Goal: Task Accomplishment & Management: Use online tool/utility

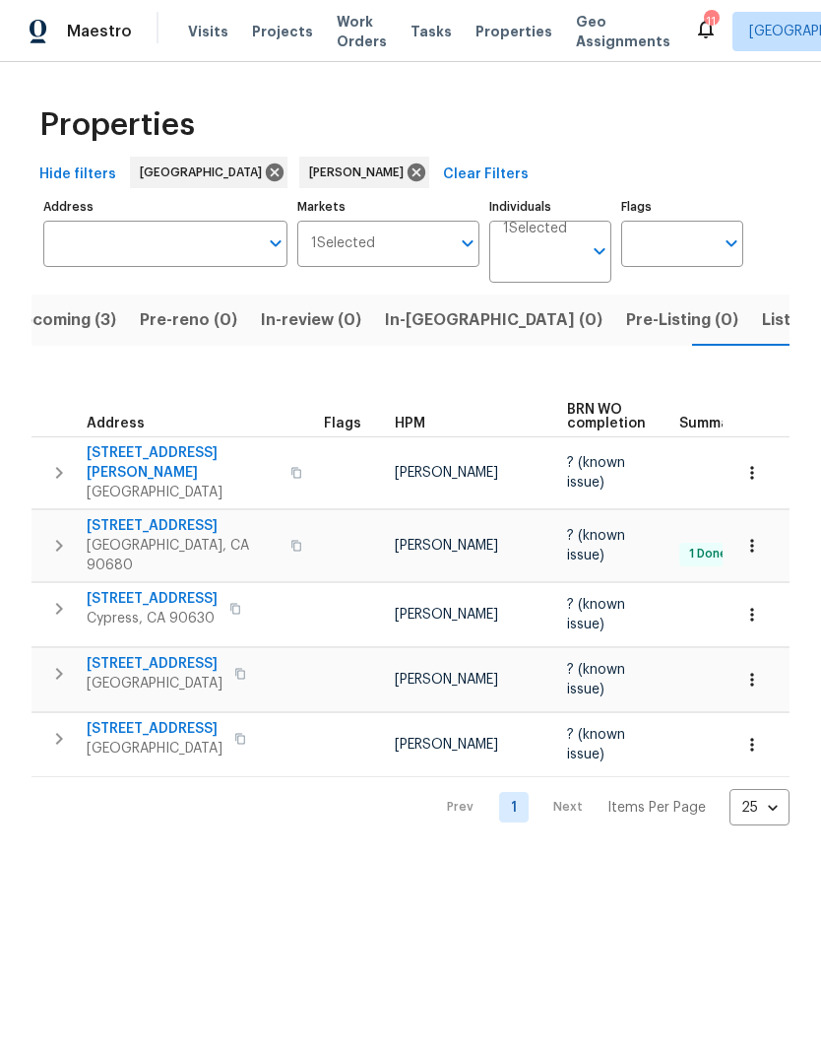
click at [149, 719] on span "[STREET_ADDRESS]" at bounding box center [155, 729] width 136 height 20
click at [762, 325] on span "Listed (4)" at bounding box center [800, 320] width 76 height 28
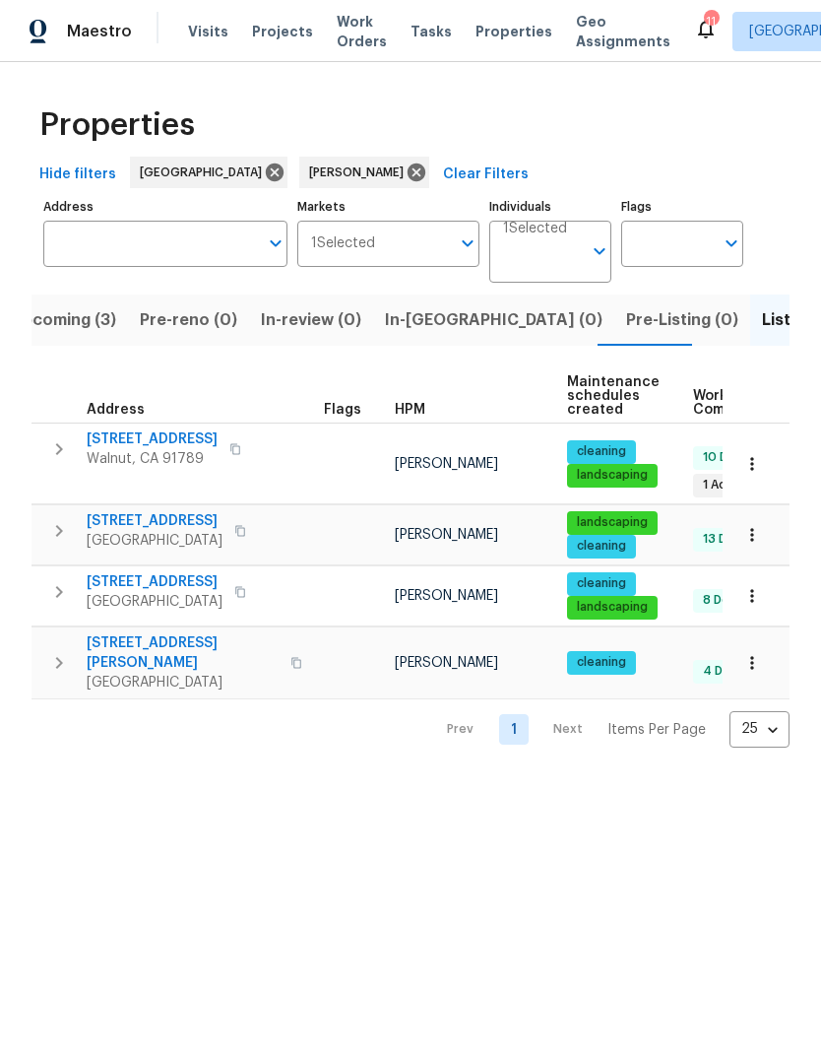
click at [186, 436] on span "[STREET_ADDRESS]" at bounding box center [152, 439] width 131 height 20
click at [137, 433] on span "[STREET_ADDRESS]" at bounding box center [152, 439] width 131 height 20
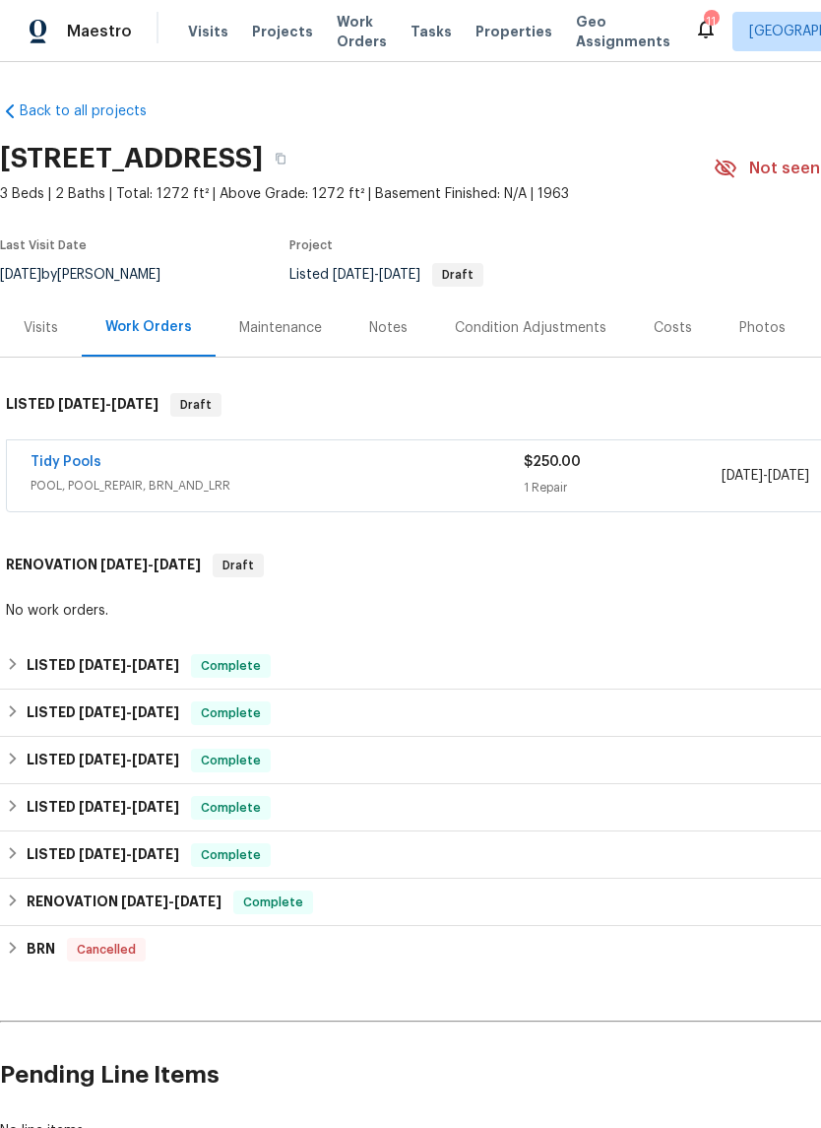
click at [397, 324] on div "Notes" at bounding box center [388, 328] width 38 height 20
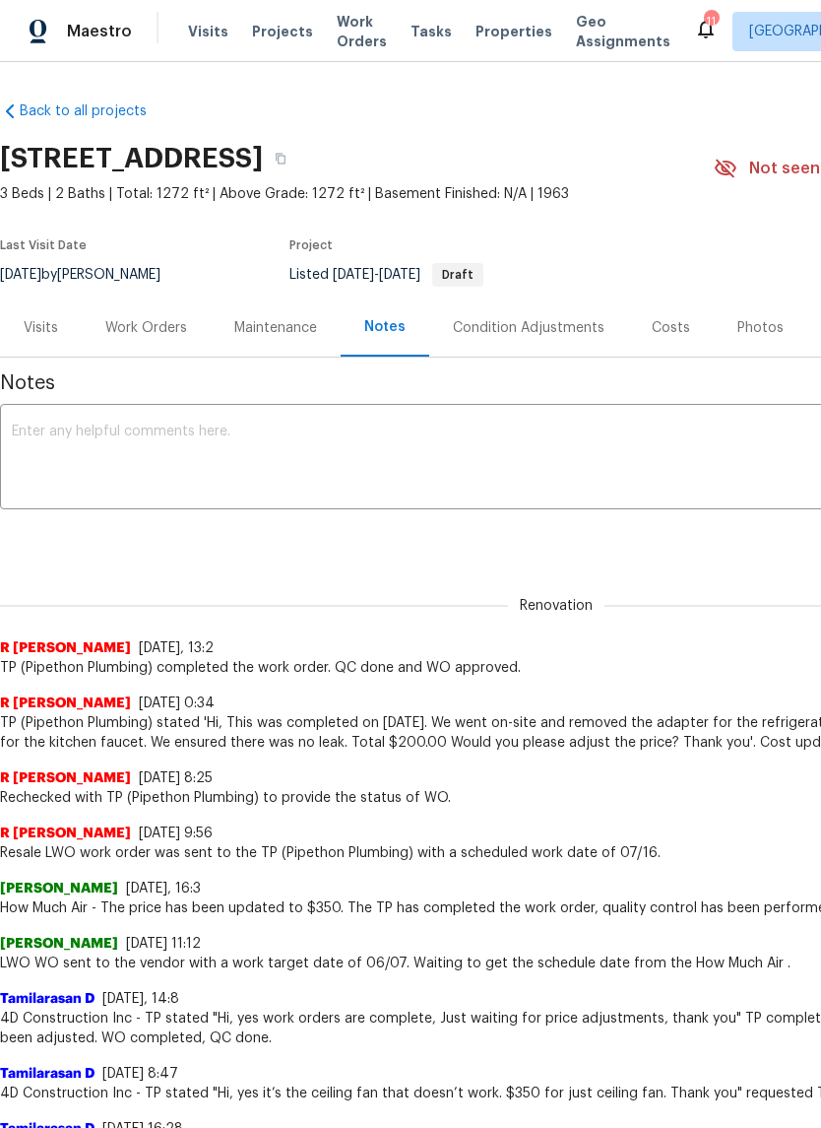
click at [263, 320] on div "Maintenance" at bounding box center [275, 328] width 83 height 20
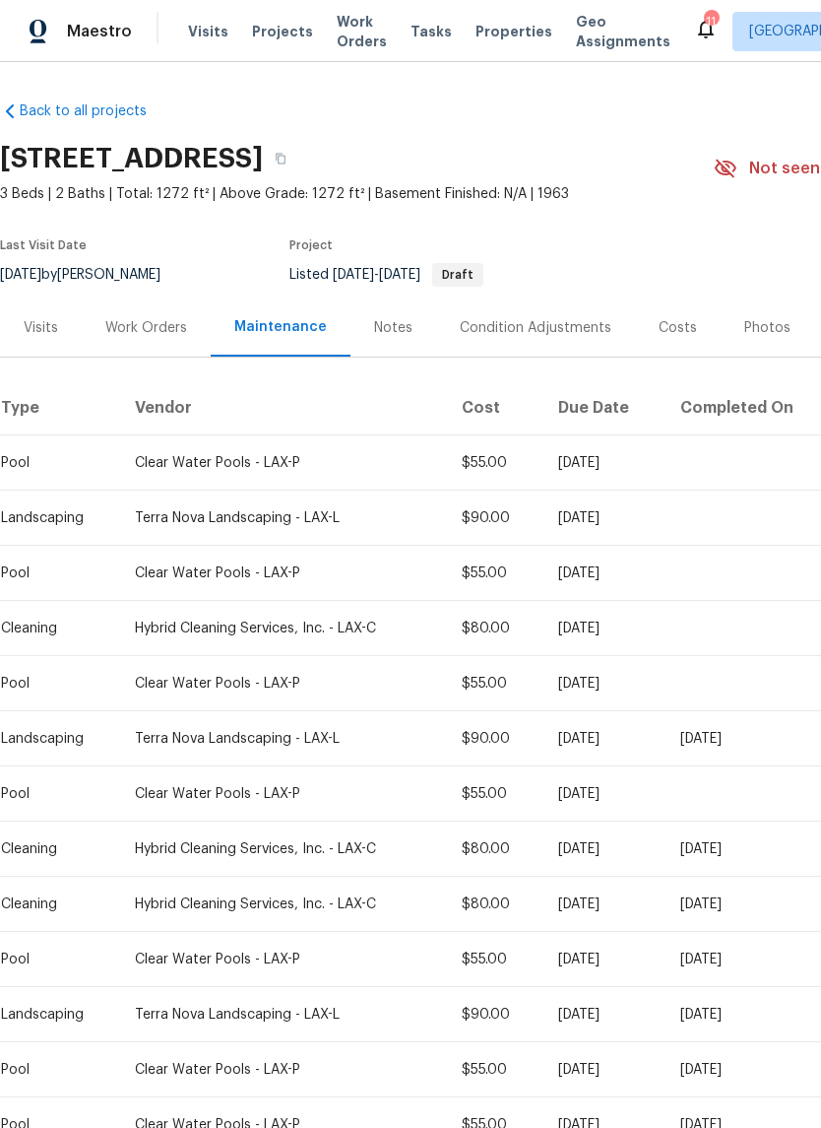
click at [148, 313] on div "Work Orders" at bounding box center [146, 327] width 129 height 58
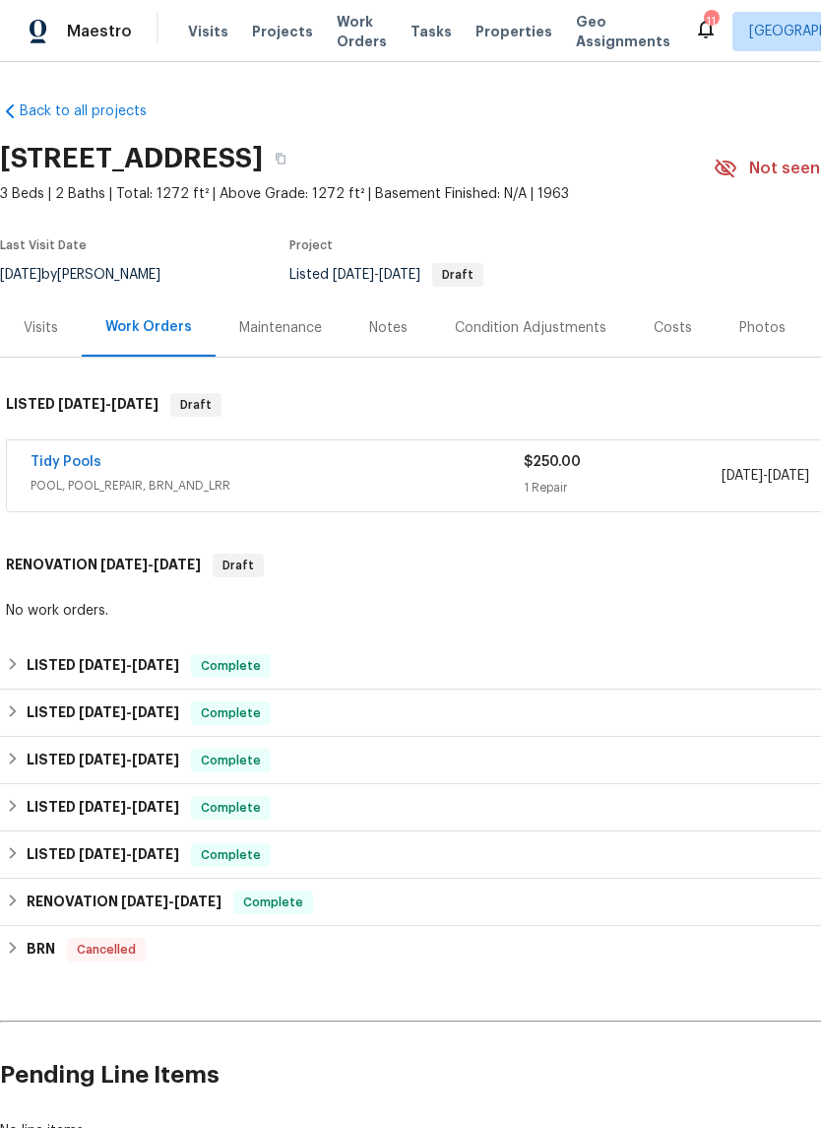
click at [68, 455] on link "Tidy Pools" at bounding box center [66, 462] width 71 height 14
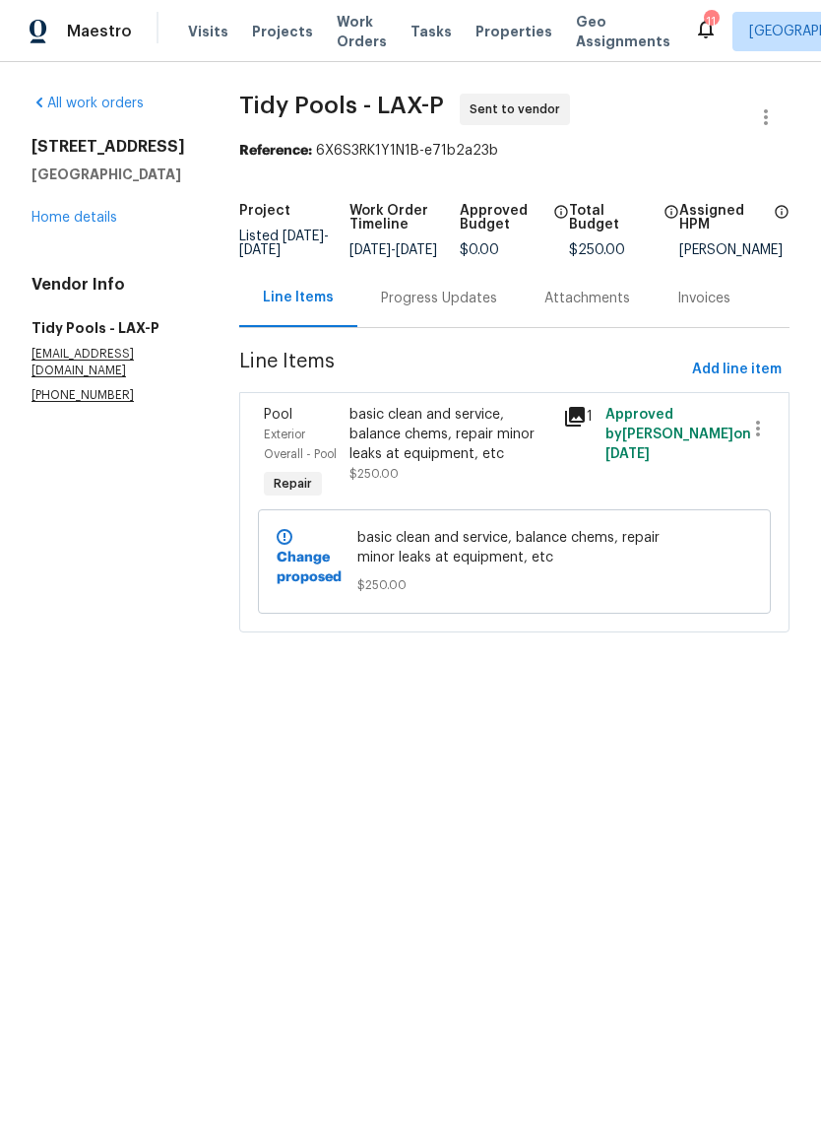
click at [95, 212] on link "Home details" at bounding box center [75, 218] width 86 height 14
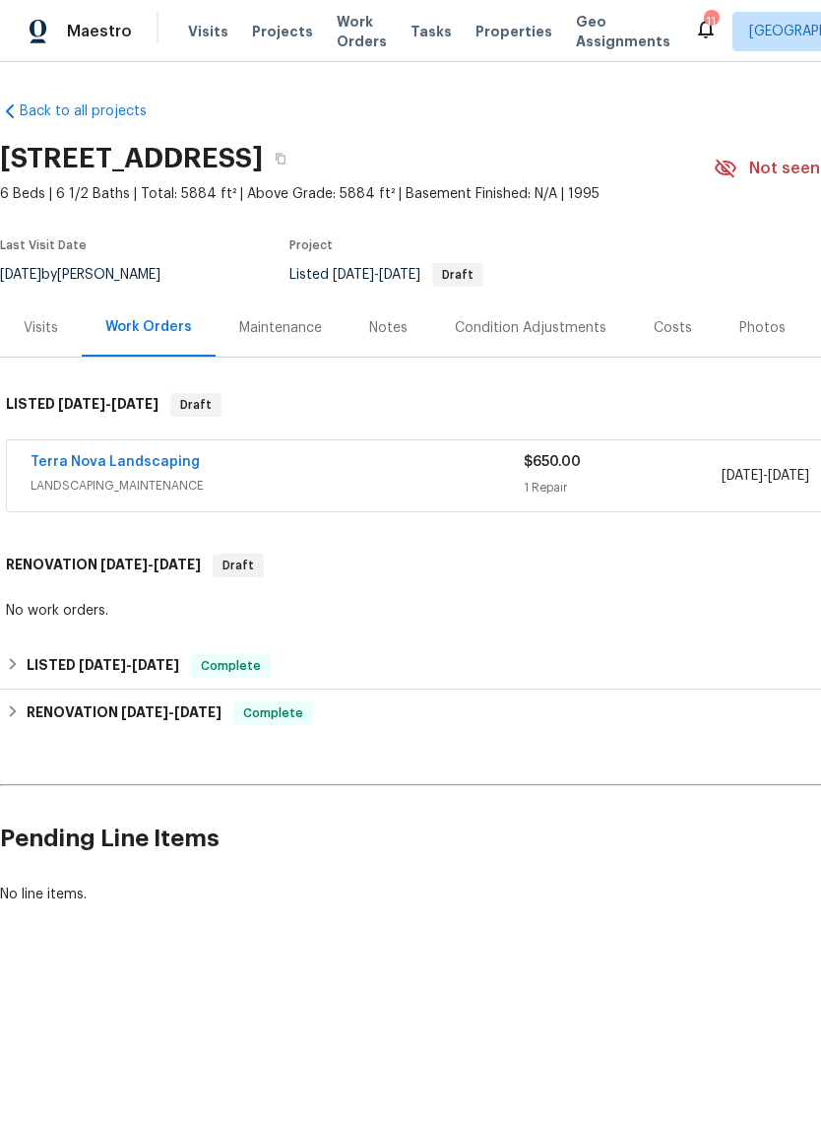
click at [263, 330] on div "Maintenance" at bounding box center [280, 328] width 83 height 20
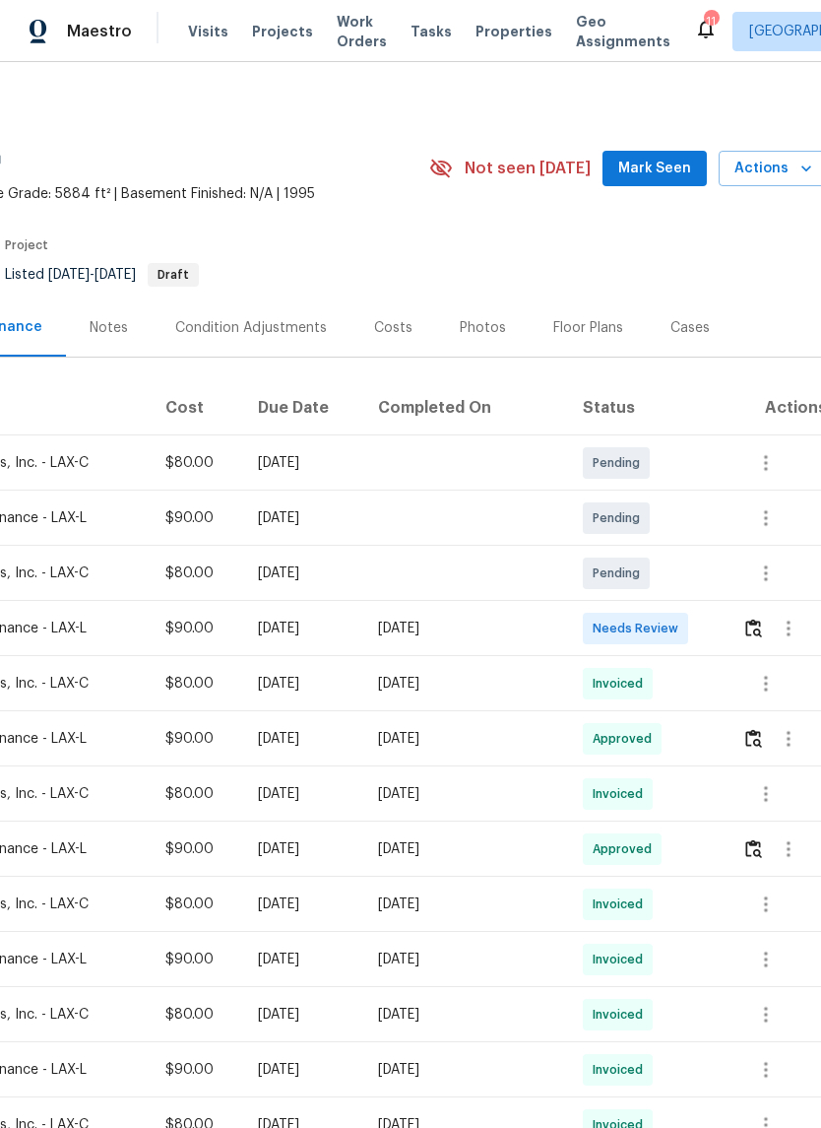
scroll to position [0, 287]
click at [636, 629] on span "Needs Review" at bounding box center [638, 628] width 94 height 20
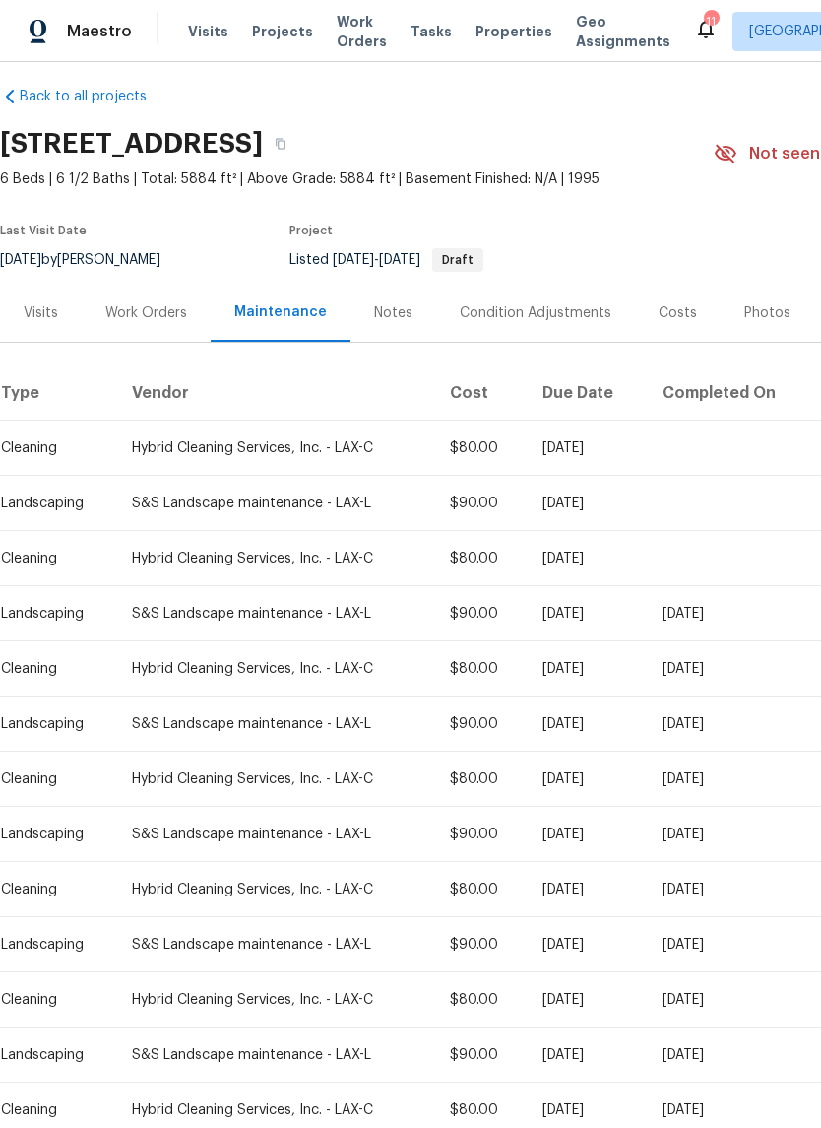
scroll to position [15, 0]
click at [271, 618] on div "S&S Landscape maintenance - LAX-L" at bounding box center [275, 614] width 287 height 20
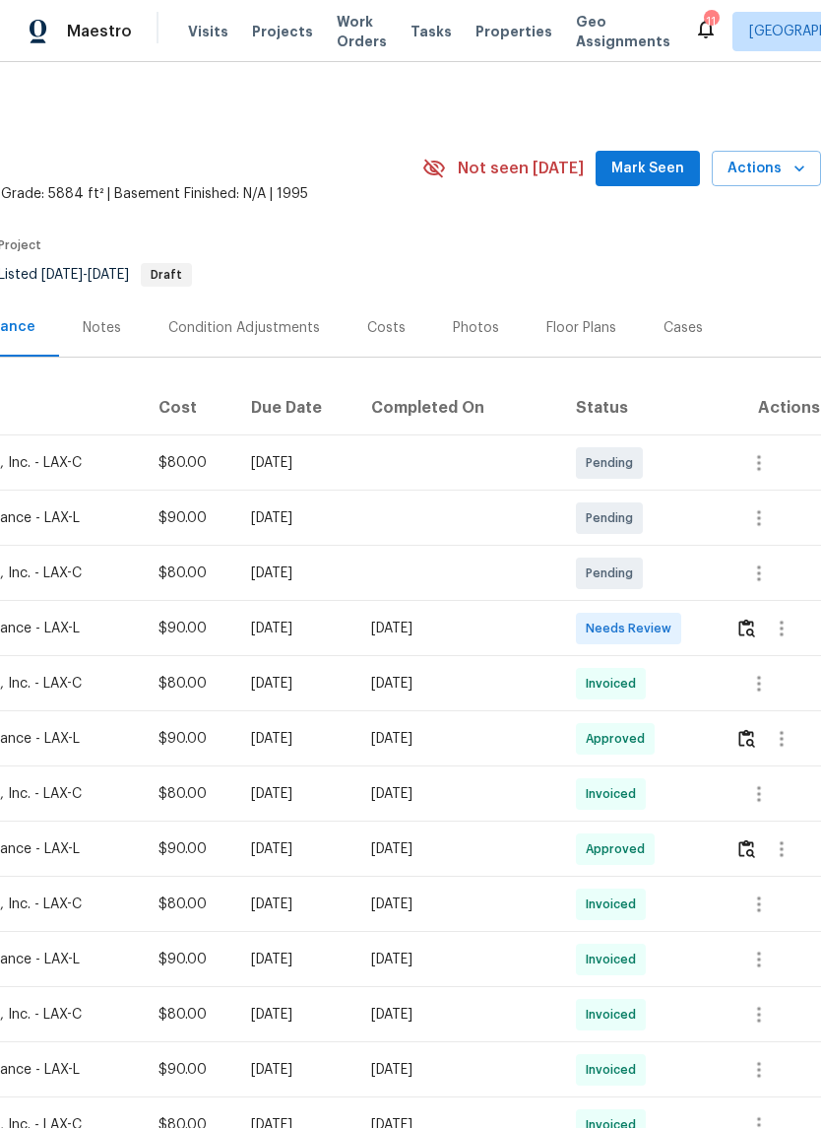
scroll to position [0, 292]
click at [781, 631] on icon "button" at bounding box center [782, 629] width 24 height 24
click at [746, 666] on li "View details" at bounding box center [737, 661] width 138 height 33
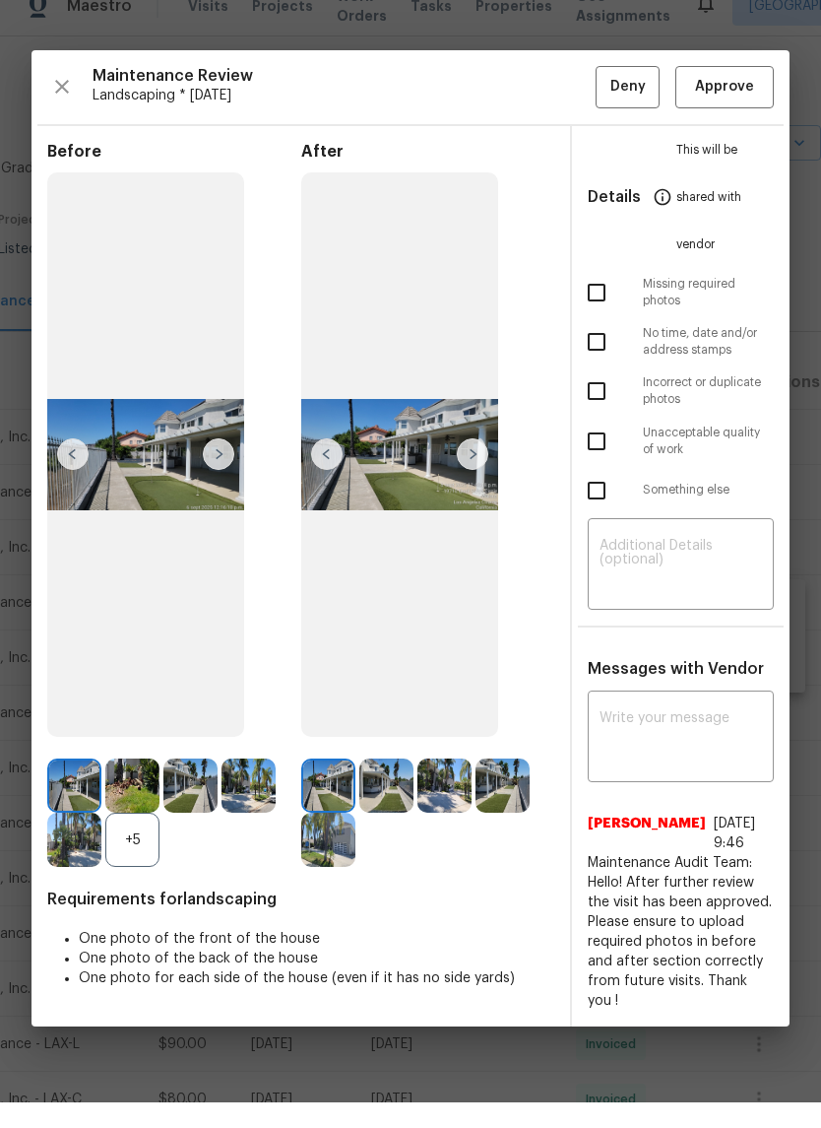
scroll to position [48, 0]
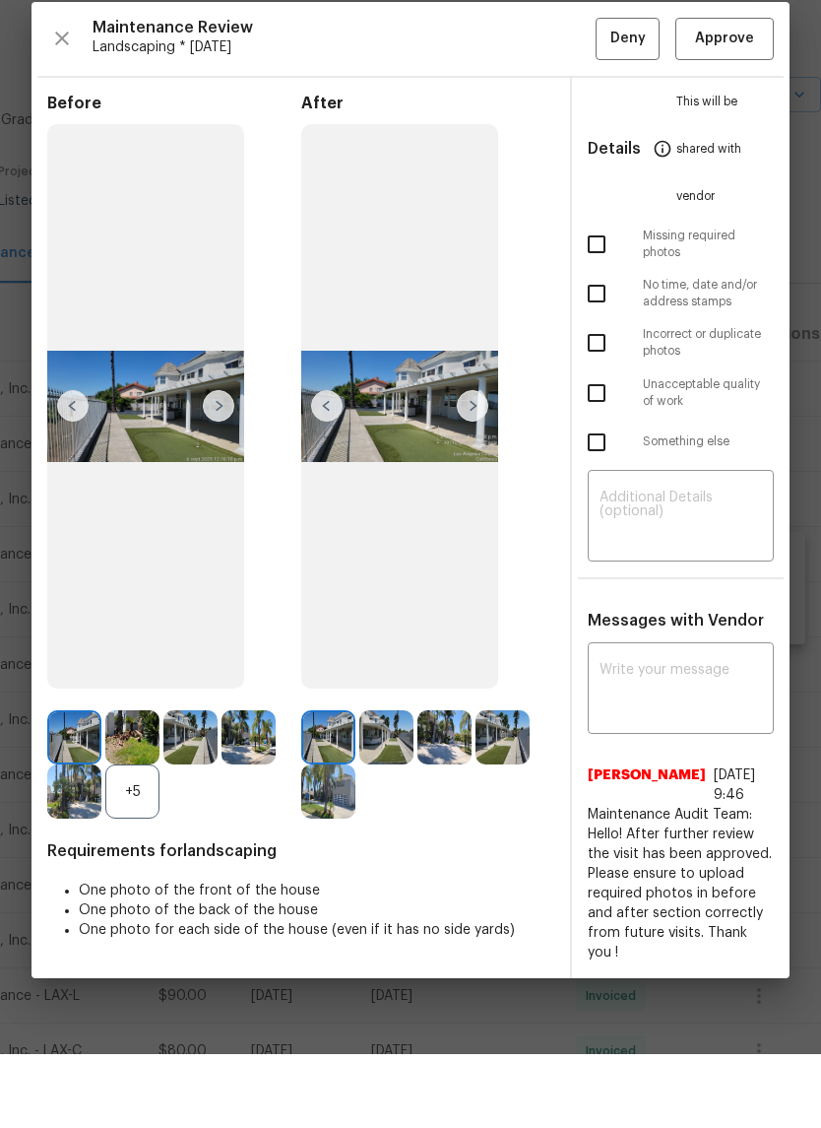
click at [332, 784] on img at bounding box center [328, 811] width 54 height 54
click at [367, 784] on img at bounding box center [386, 811] width 54 height 54
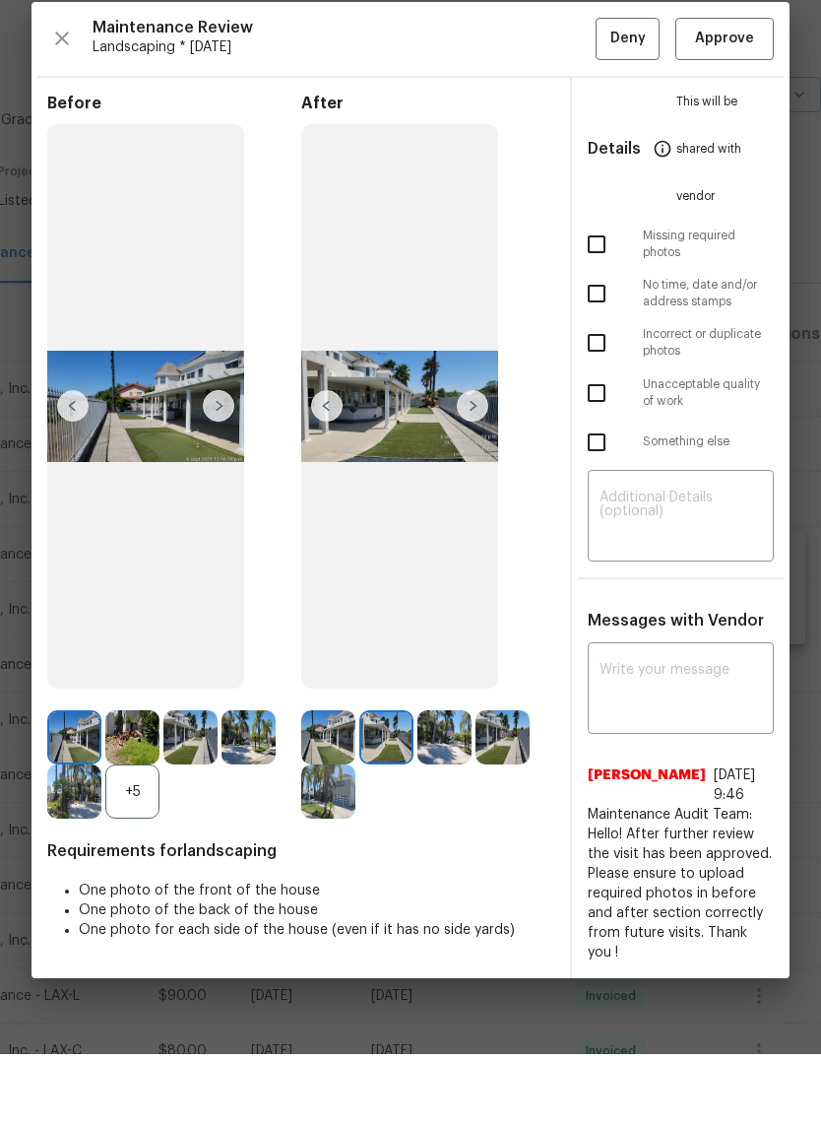
click at [386, 784] on img at bounding box center [386, 811] width 54 height 54
click at [440, 784] on img at bounding box center [445, 811] width 54 height 54
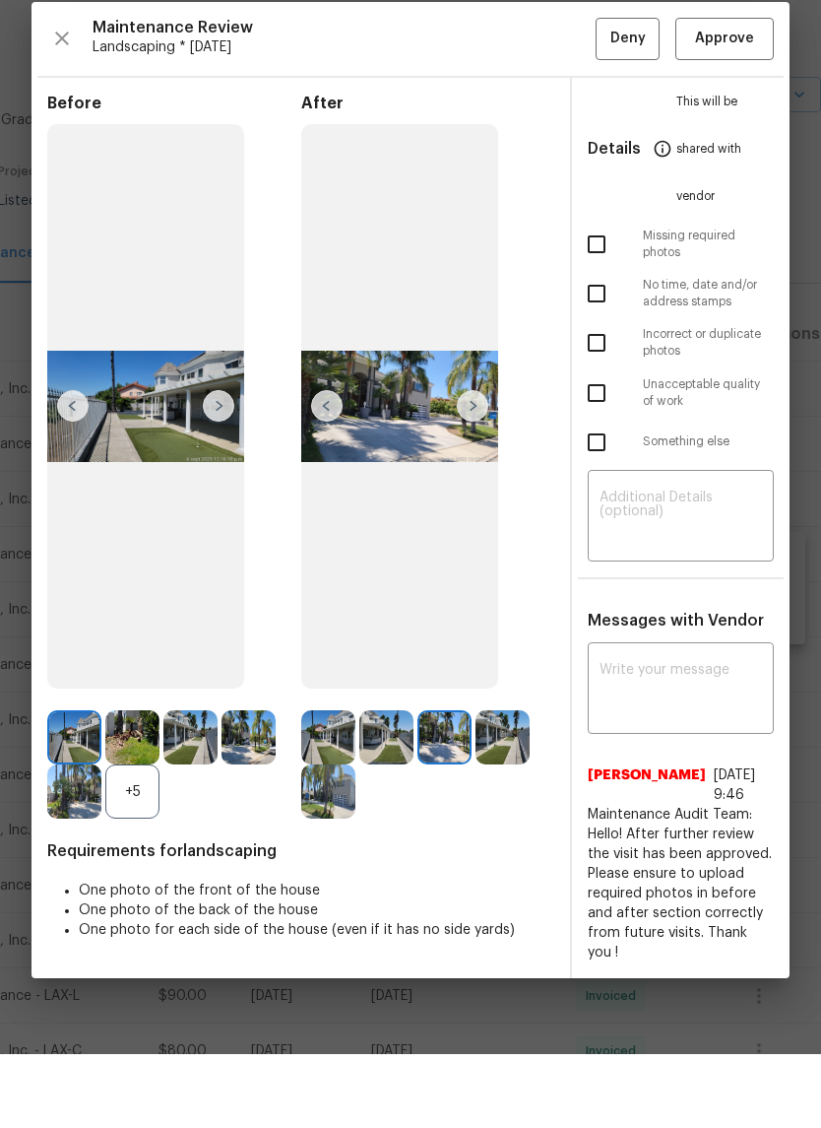
click at [335, 838] on img at bounding box center [328, 865] width 54 height 54
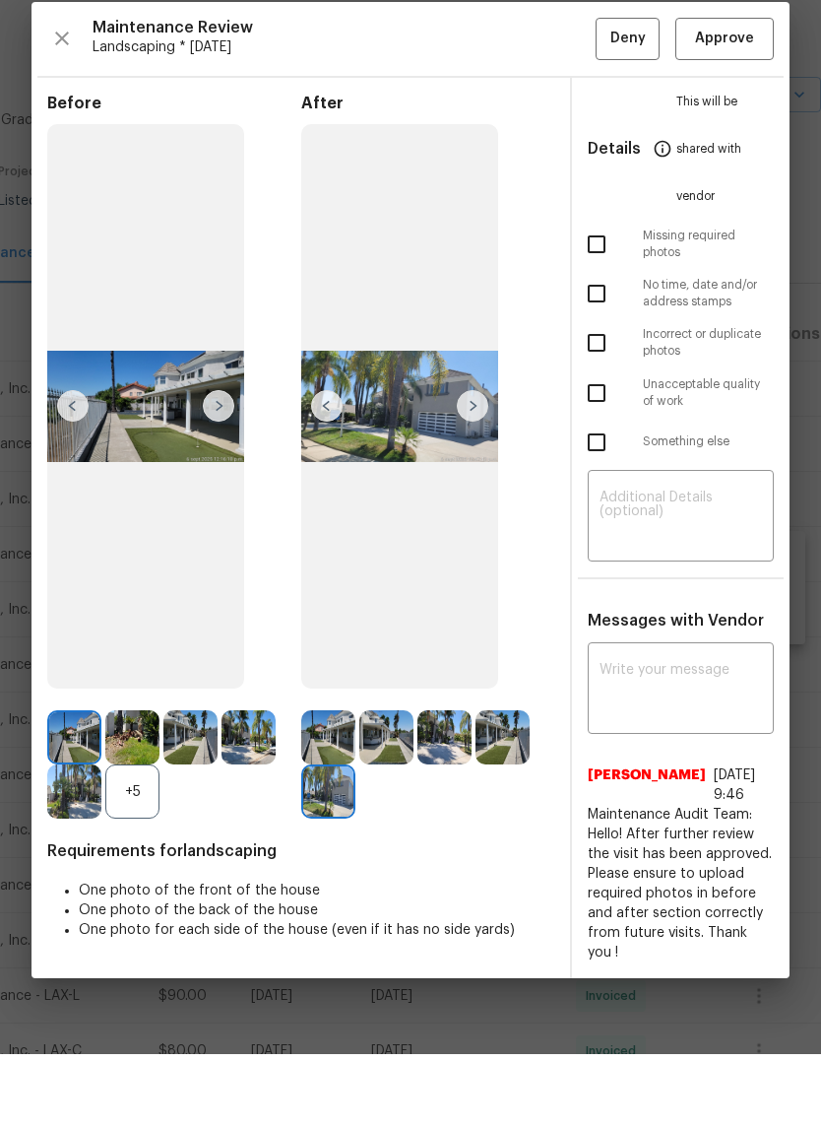
click at [333, 838] on img at bounding box center [328, 865] width 54 height 54
click at [423, 430] on img at bounding box center [399, 480] width 197 height 564
click at [63, 105] on icon "button" at bounding box center [62, 112] width 14 height 14
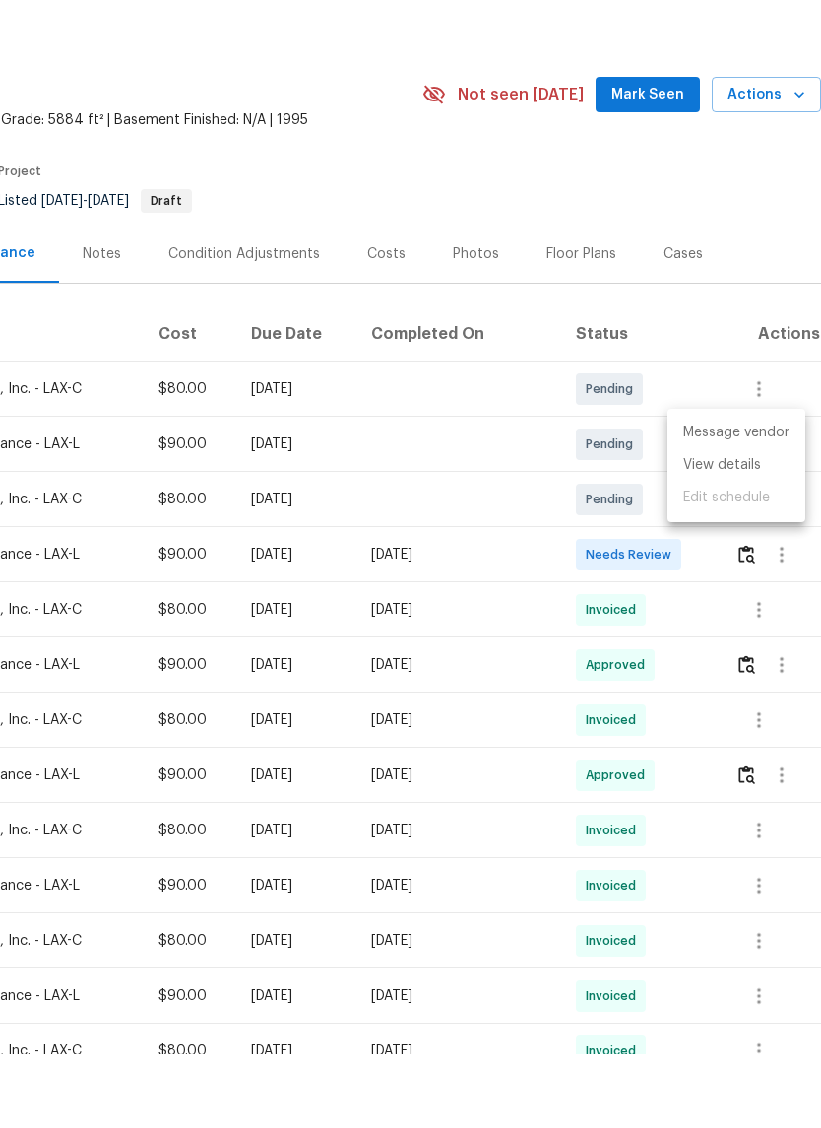
click at [451, 511] on div at bounding box center [410, 564] width 821 height 1128
click at [735, 601] on td at bounding box center [770, 628] width 101 height 55
click at [748, 618] on img "button" at bounding box center [747, 627] width 17 height 19
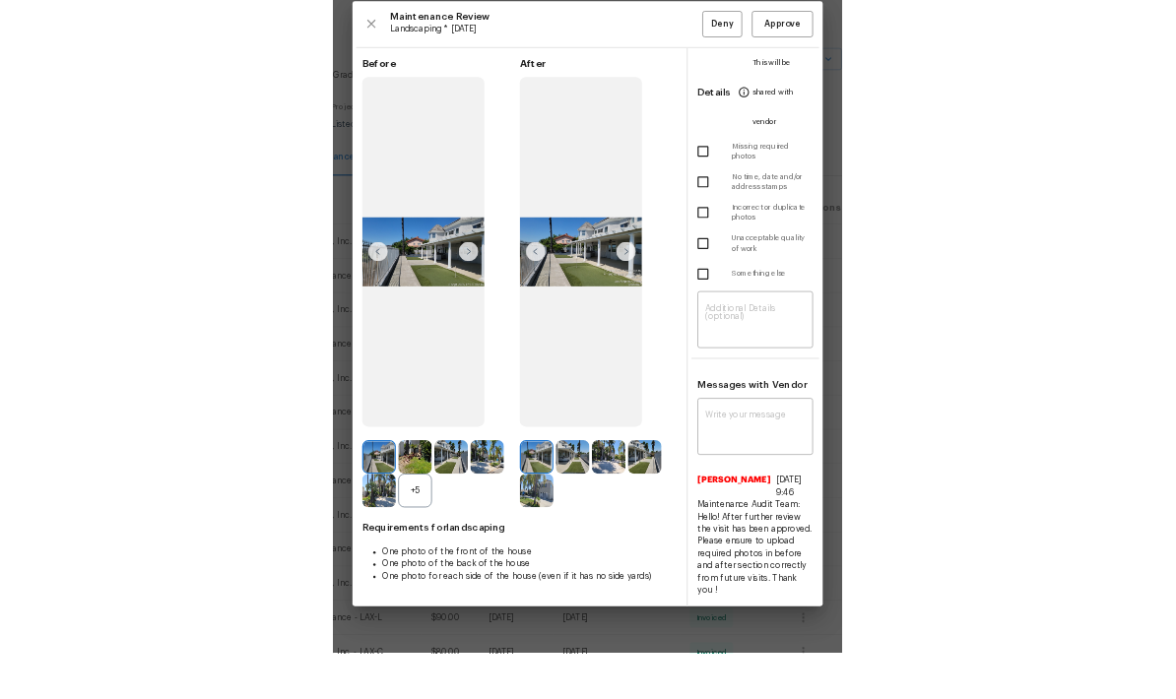
scroll to position [79, 0]
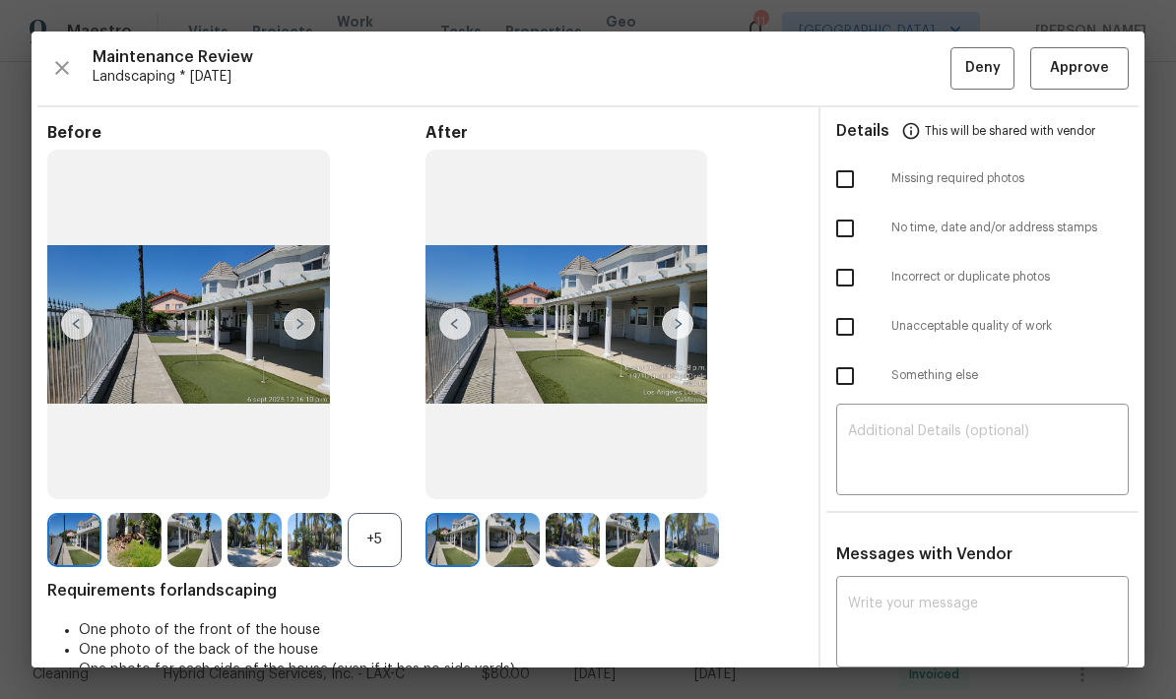
click at [682, 340] on img at bounding box center [678, 324] width 32 height 32
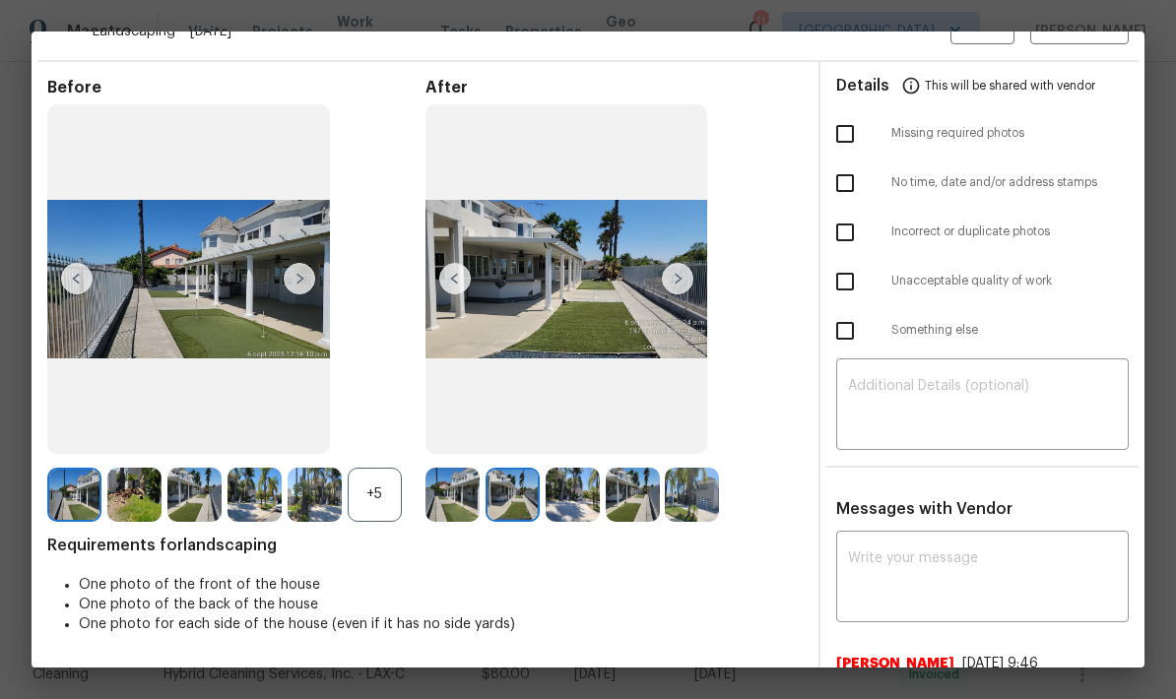
scroll to position [29, 0]
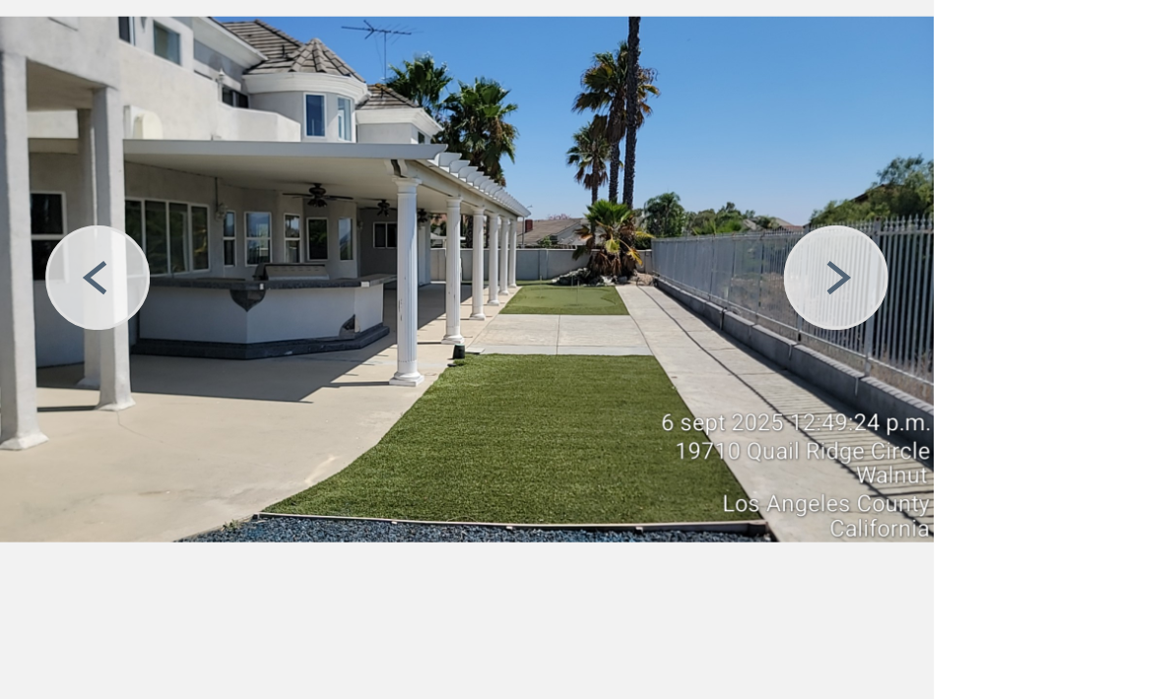
click at [662, 280] on img at bounding box center [678, 296] width 32 height 32
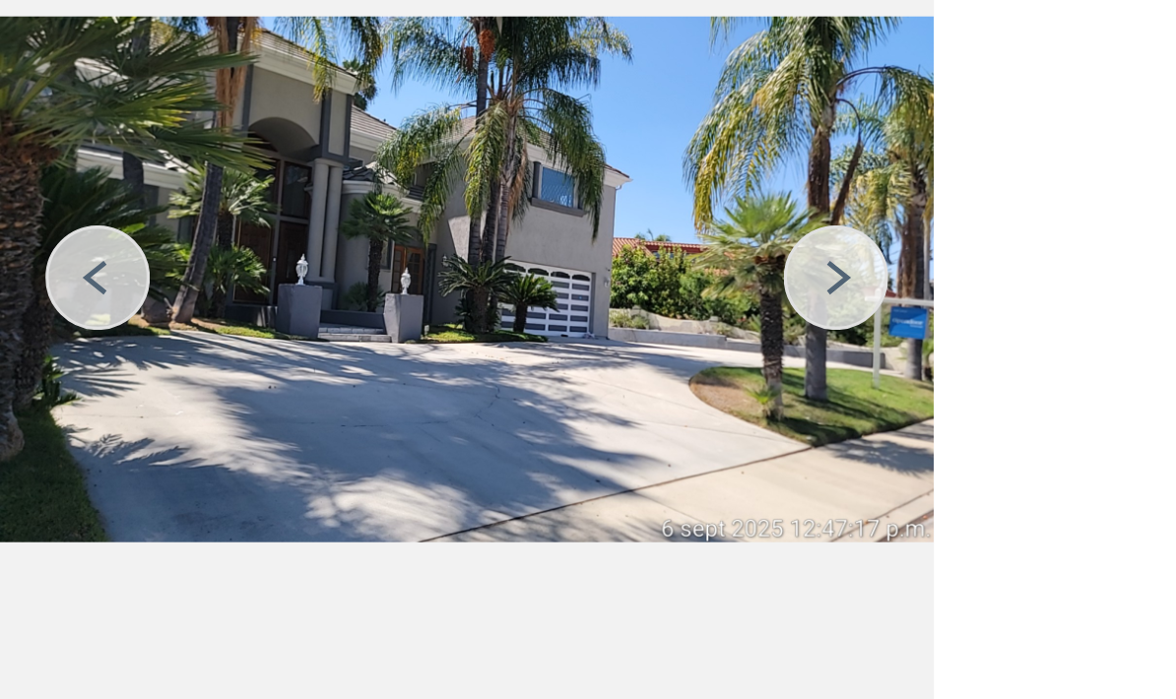
click at [662, 280] on img at bounding box center [678, 296] width 32 height 32
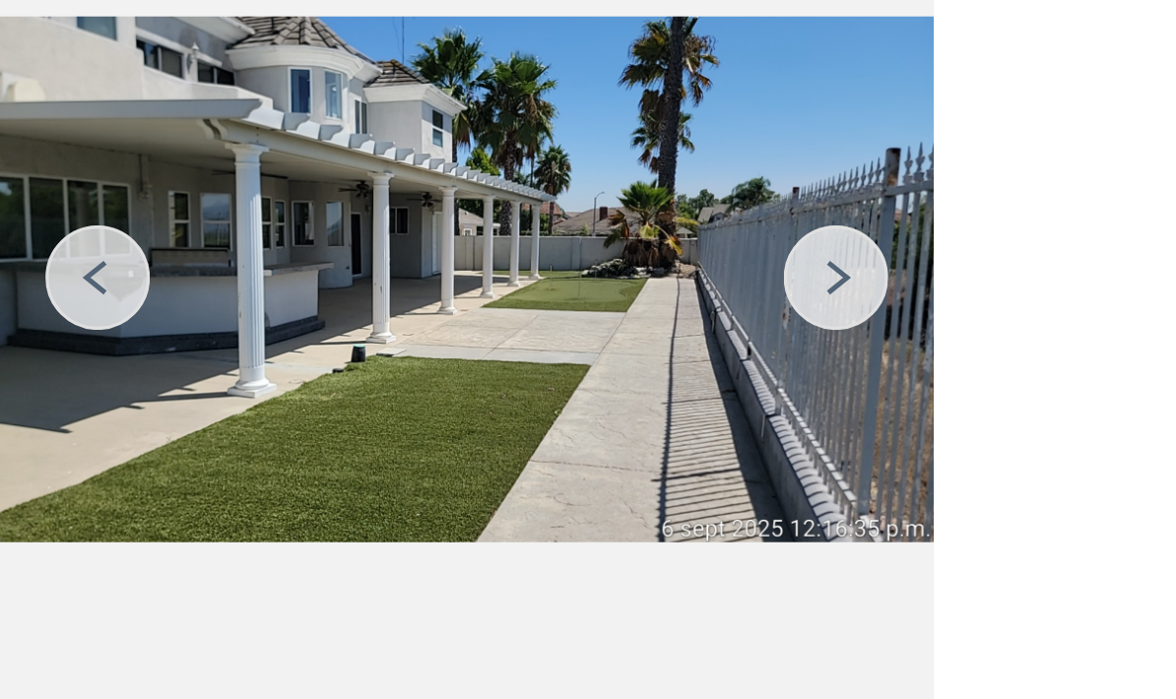
click at [439, 280] on img at bounding box center [455, 296] width 32 height 32
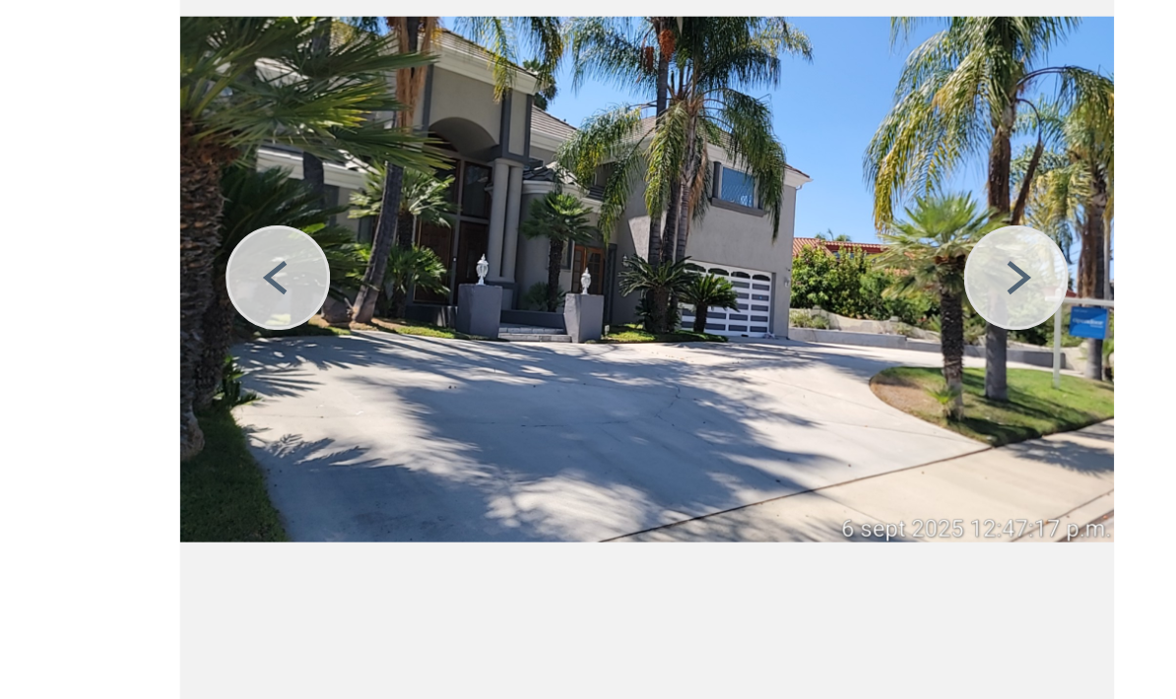
click at [662, 280] on img at bounding box center [678, 296] width 32 height 32
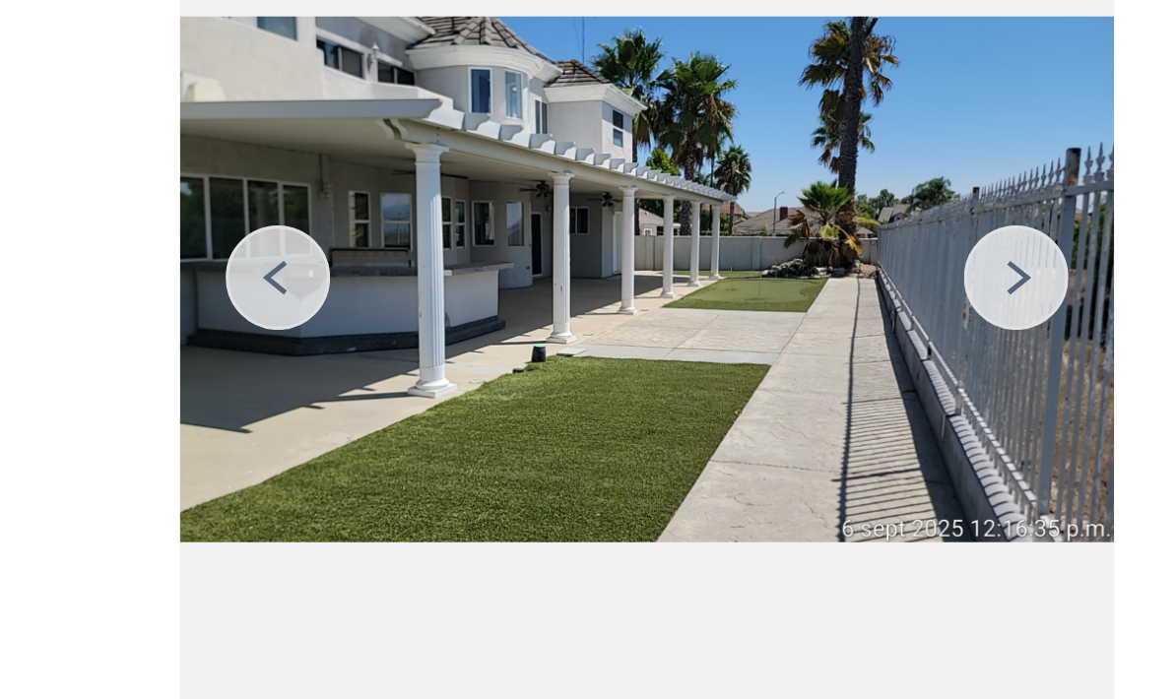
click at [662, 280] on img at bounding box center [678, 296] width 32 height 32
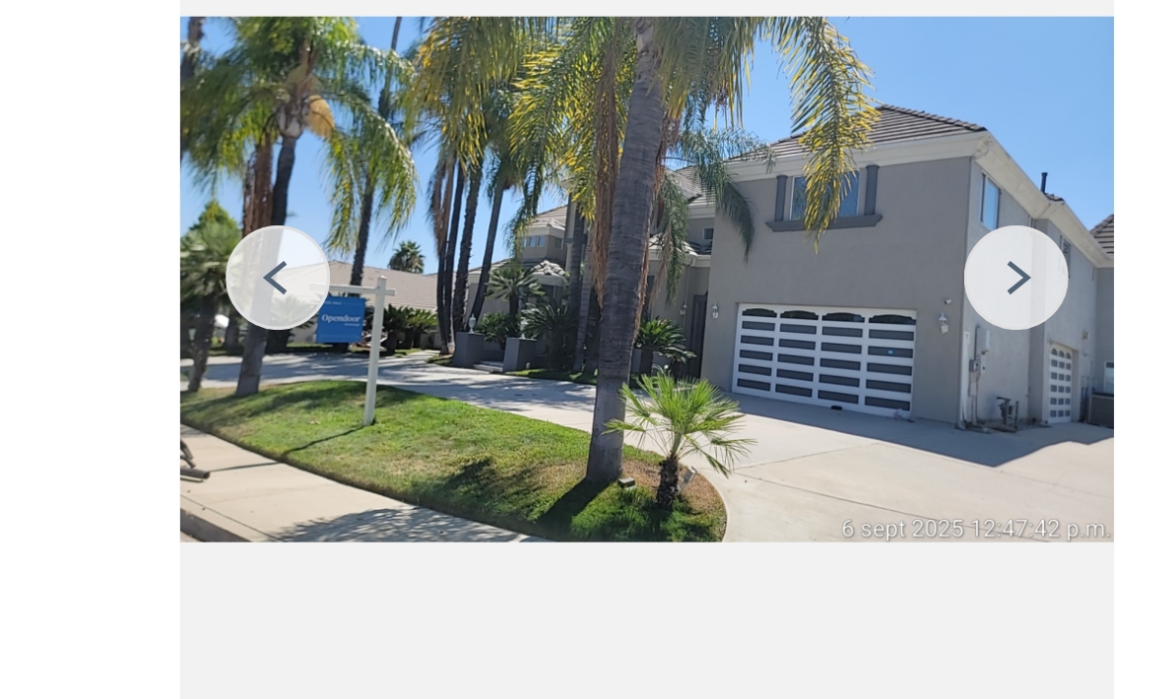
click at [662, 280] on img at bounding box center [678, 296] width 32 height 32
click at [47, 95] on div "Before +5" at bounding box center [236, 317] width 378 height 444
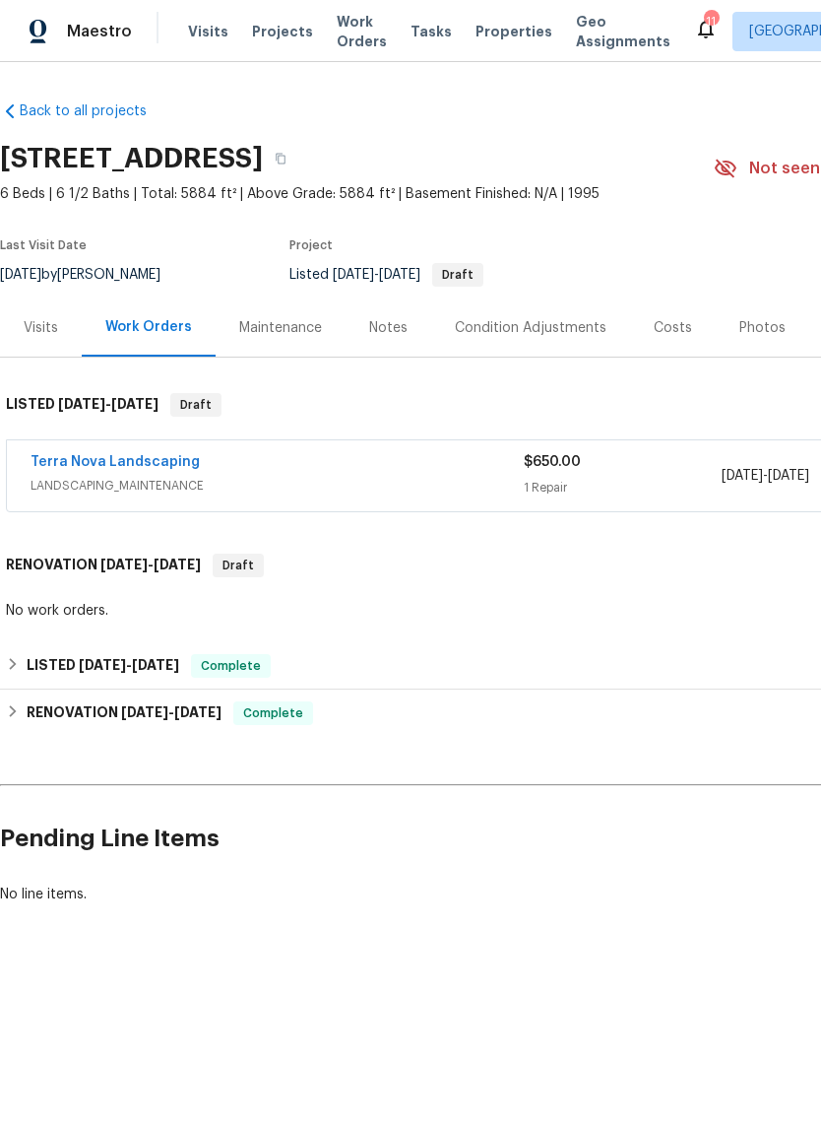
click at [143, 465] on link "Terra Nova Landscaping" at bounding box center [115, 462] width 169 height 14
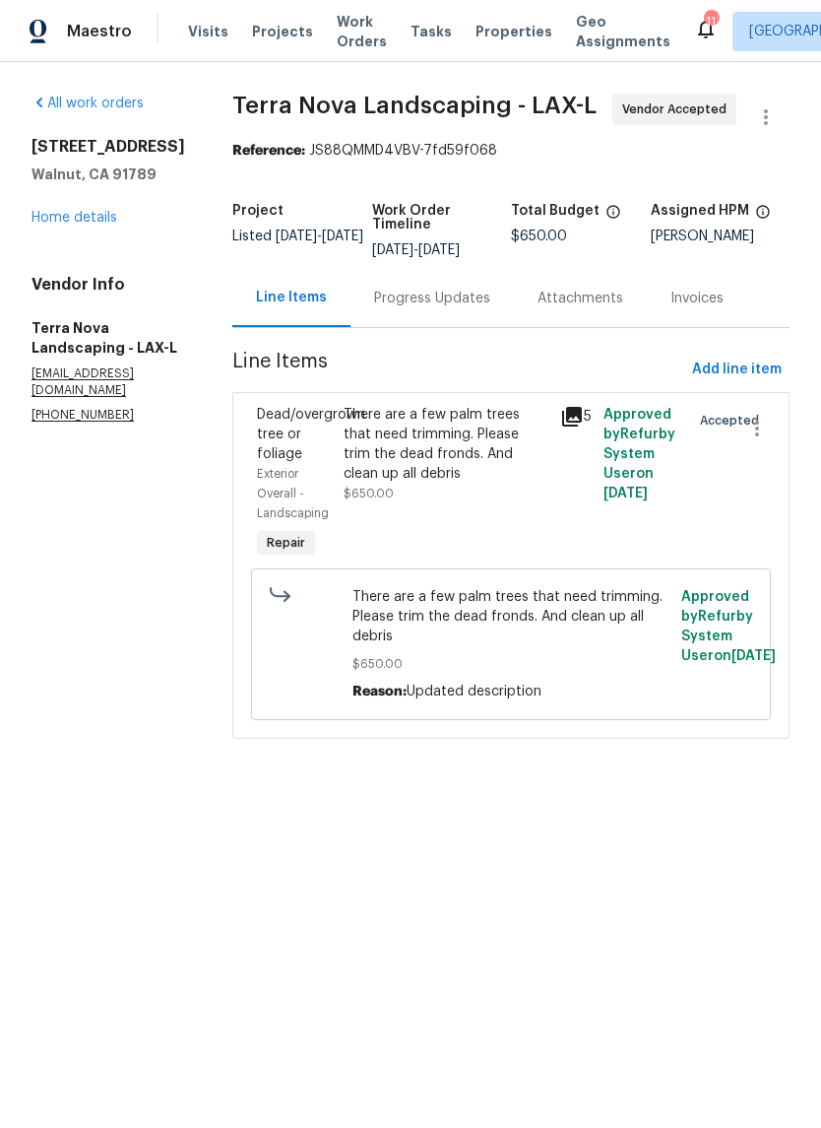
click at [426, 292] on div "Progress Updates" at bounding box center [432, 299] width 116 height 20
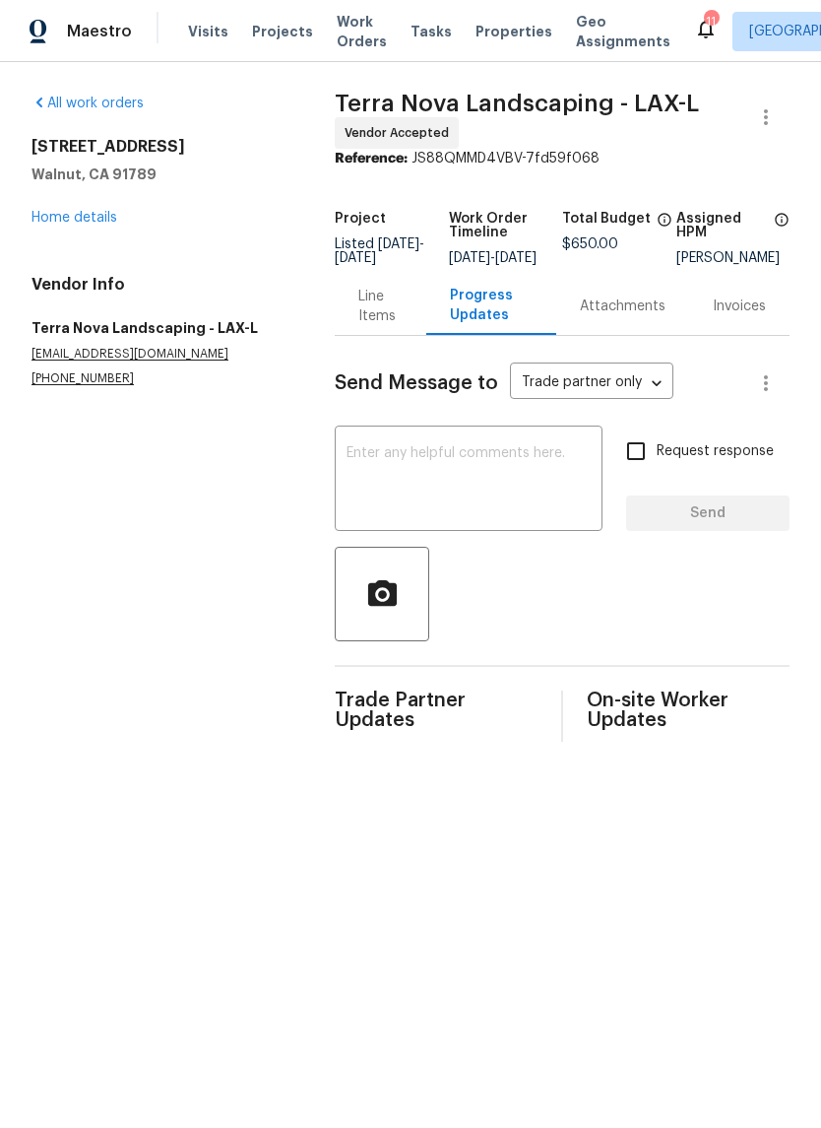
click at [510, 474] on textarea at bounding box center [469, 480] width 244 height 69
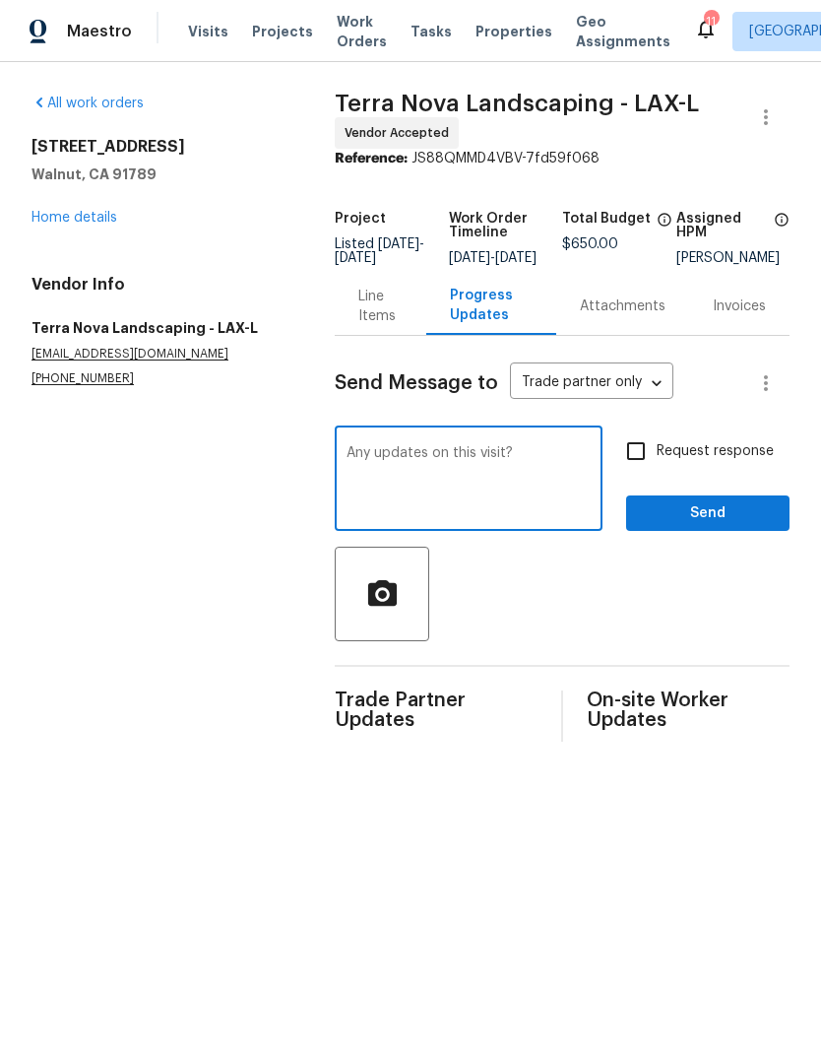
type textarea "Any updates on this visit?"
click at [695, 589] on div at bounding box center [562, 594] width 455 height 95
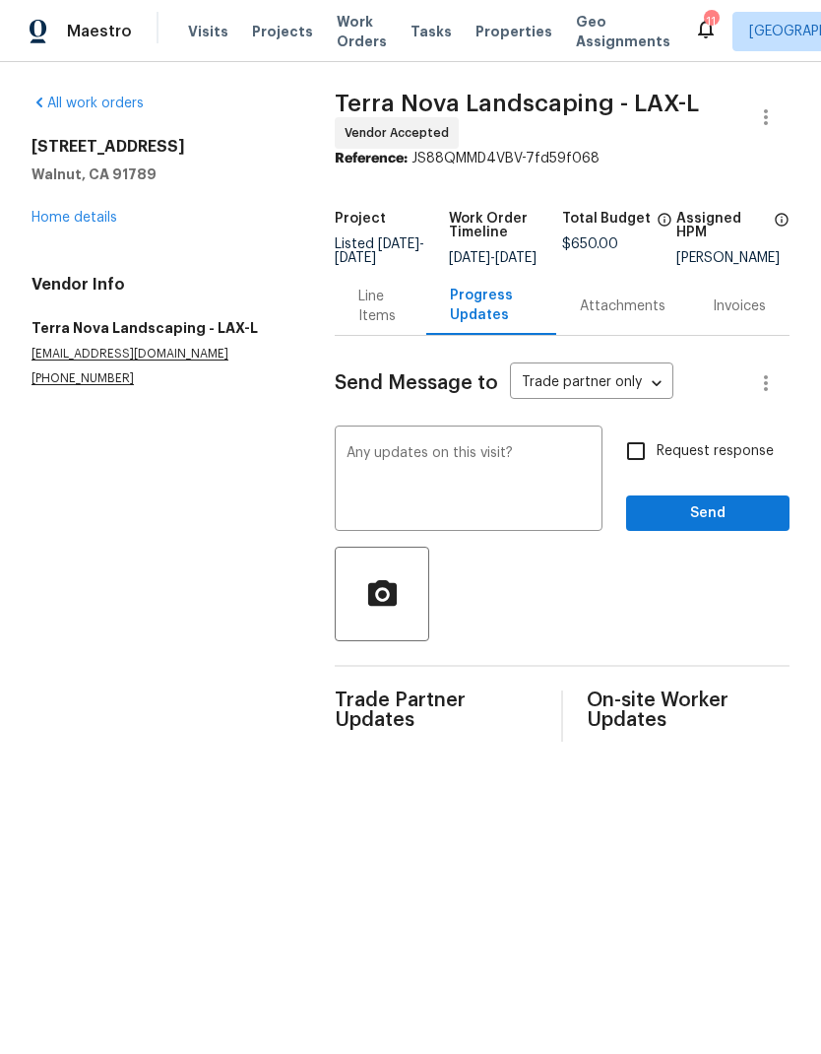
click at [639, 460] on input "Request response" at bounding box center [636, 450] width 41 height 41
checkbox input "true"
click at [701, 526] on span "Send" at bounding box center [708, 513] width 132 height 25
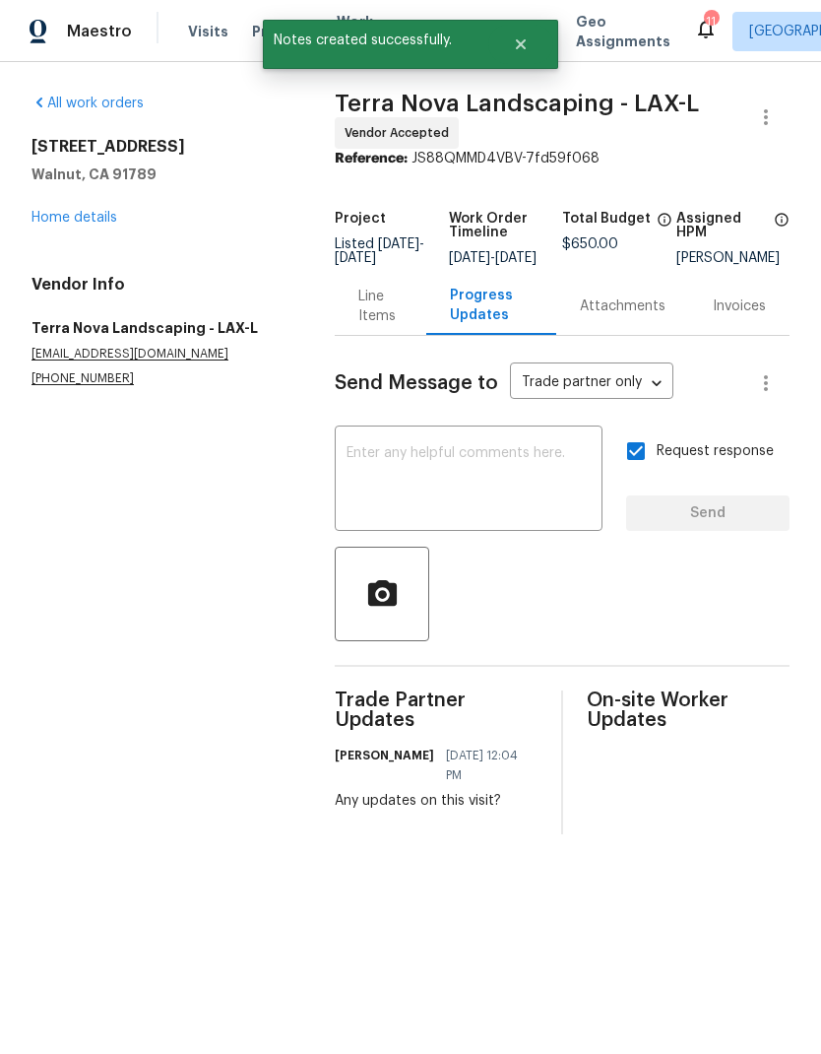
click at [95, 219] on link "Home details" at bounding box center [75, 218] width 86 height 14
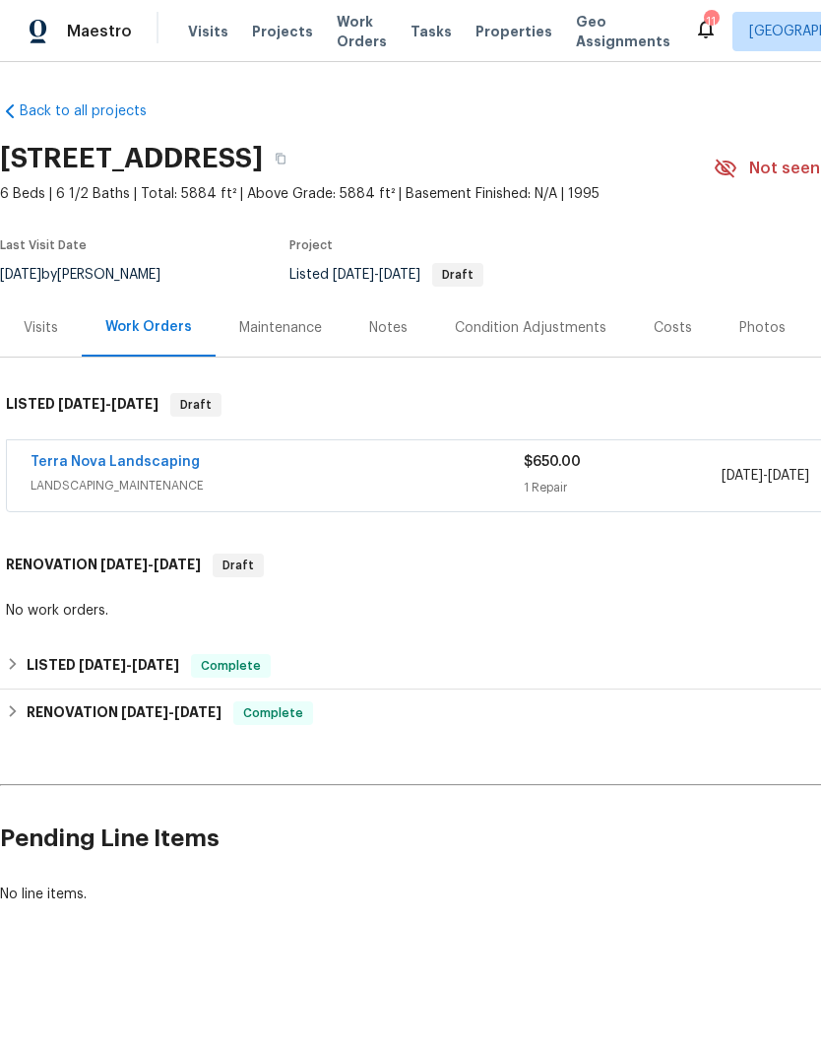
scroll to position [0, -1]
